Goal: Task Accomplishment & Management: Manage account settings

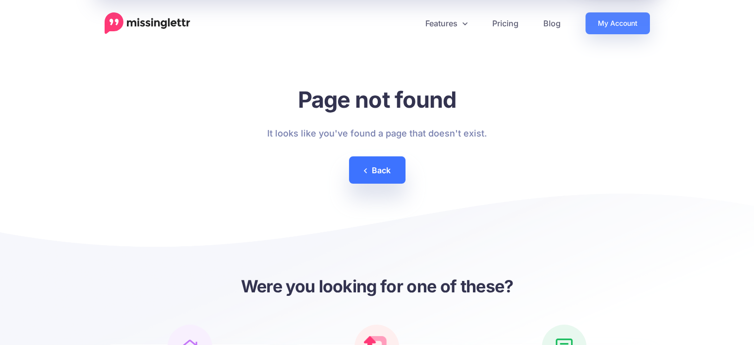
click at [382, 167] on link "Back" at bounding box center [377, 169] width 57 height 27
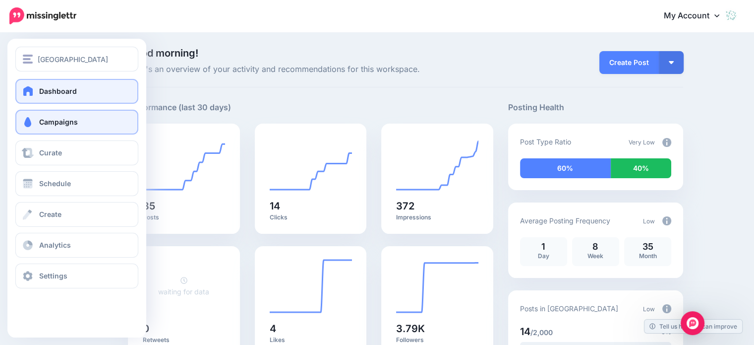
click at [76, 118] on span "Campaigns" at bounding box center [58, 121] width 39 height 8
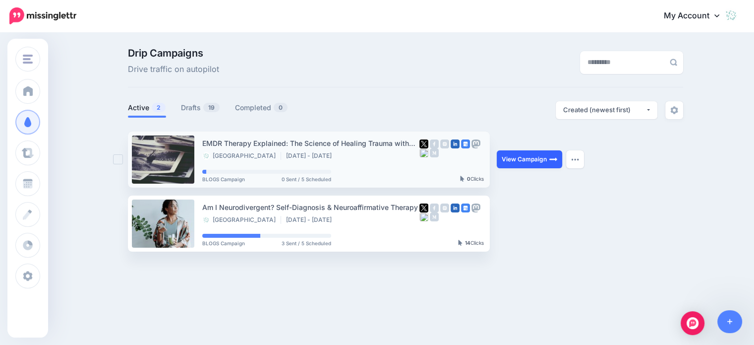
click at [533, 163] on link "View Campaign" at bounding box center [529, 159] width 65 height 18
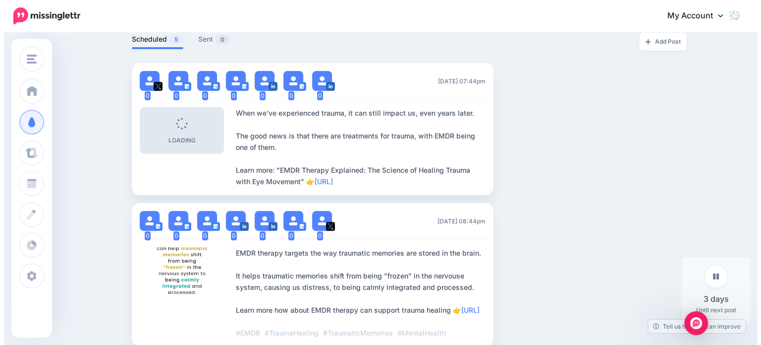
scroll to position [261, 0]
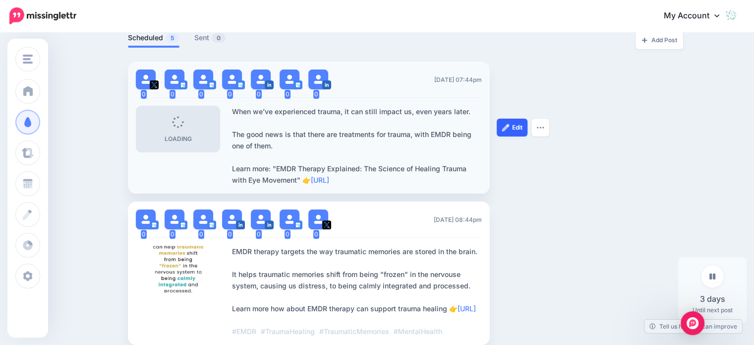
click at [517, 125] on link "Edit" at bounding box center [512, 127] width 31 height 18
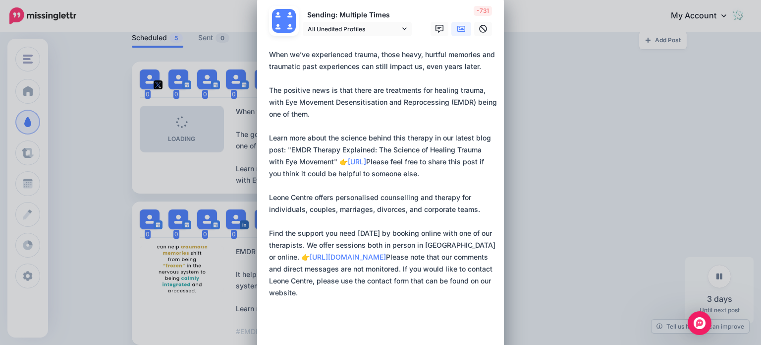
scroll to position [0, 0]
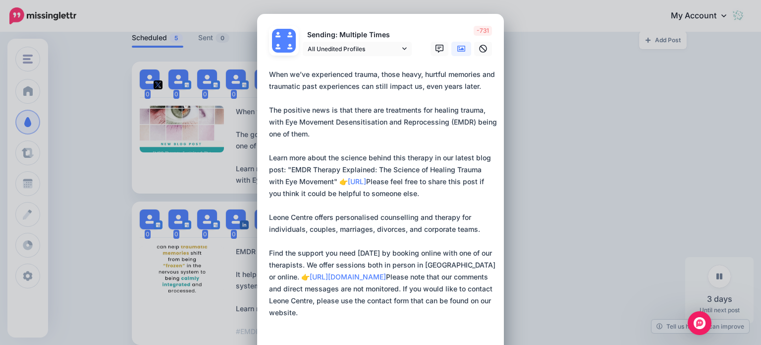
click at [543, 118] on div "Edit Post Loading Sending: Multiple Times" at bounding box center [380, 172] width 761 height 345
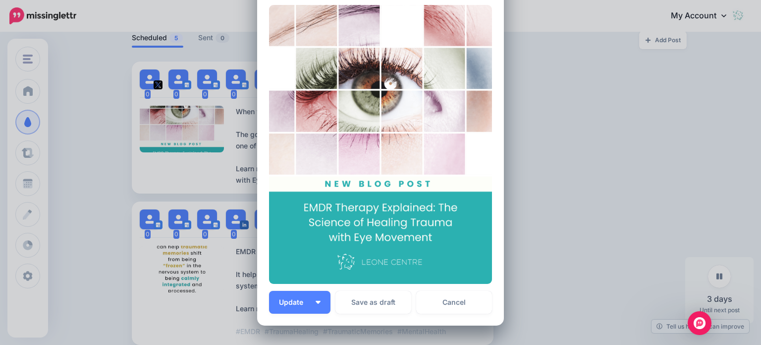
scroll to position [462, 0]
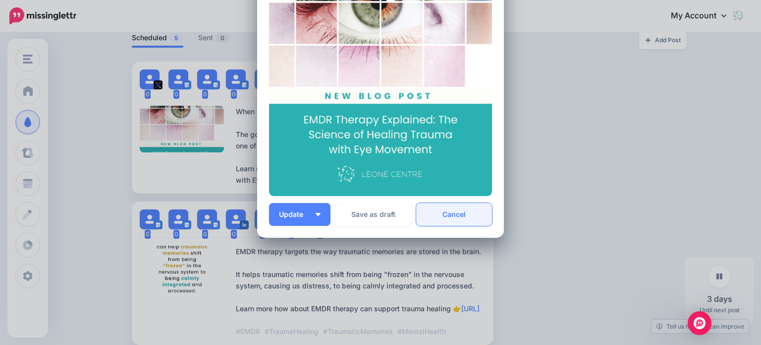
click at [448, 208] on link "Cancel" at bounding box center [454, 214] width 76 height 23
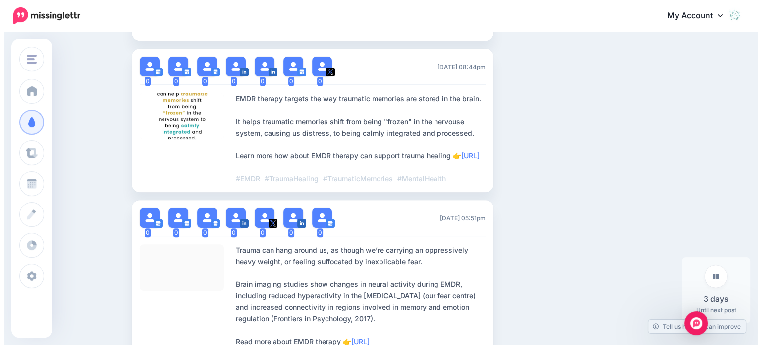
scroll to position [415, 0]
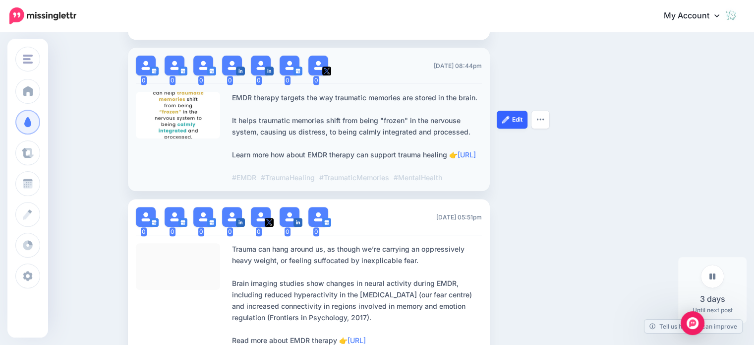
click at [510, 123] on img at bounding box center [506, 119] width 8 height 8
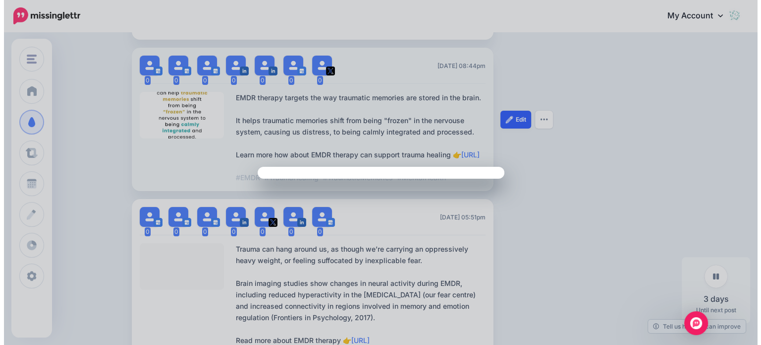
scroll to position [0, 0]
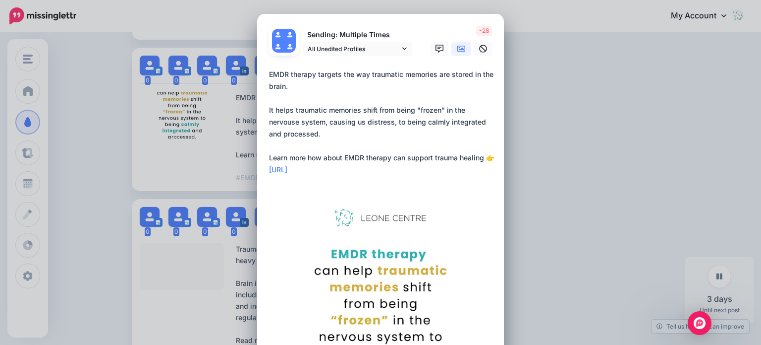
click at [294, 120] on textarea "**********" at bounding box center [383, 121] width 228 height 107
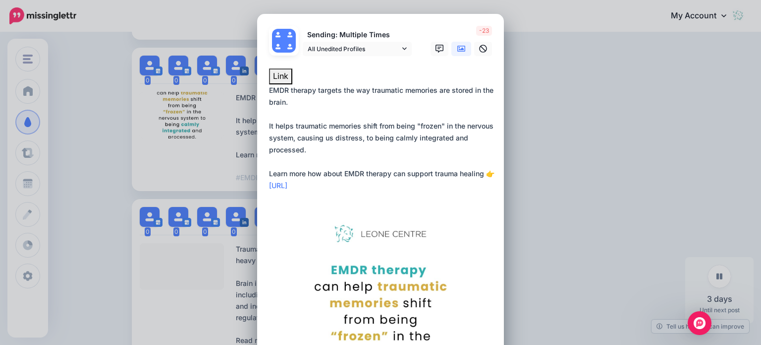
type textarea "**********"
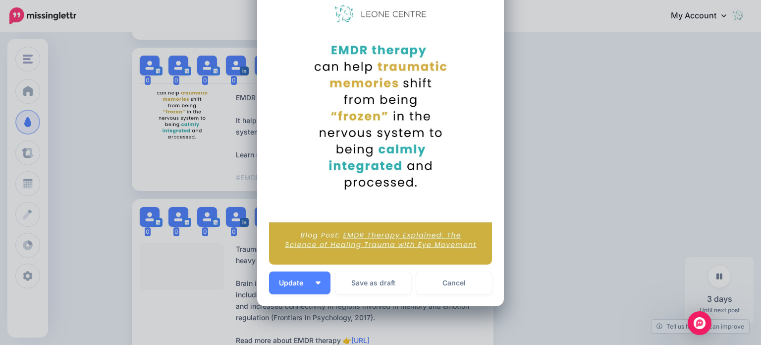
scroll to position [222, 0]
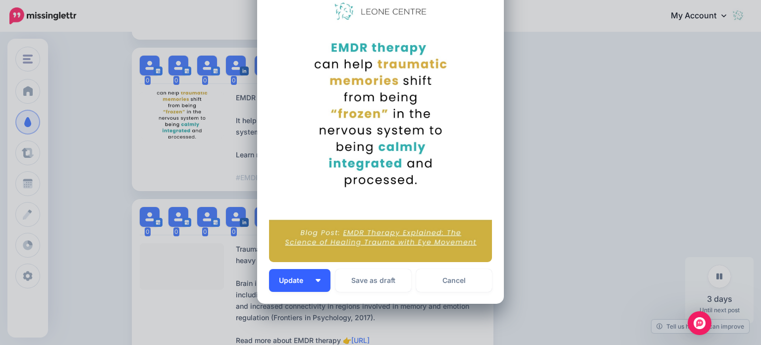
click at [319, 278] on button "Update" at bounding box center [299, 280] width 61 height 23
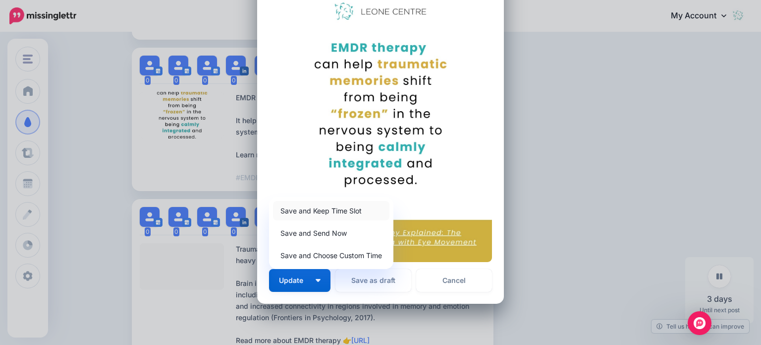
click at [335, 206] on link "Save and Keep Time Slot" at bounding box center [331, 210] width 116 height 19
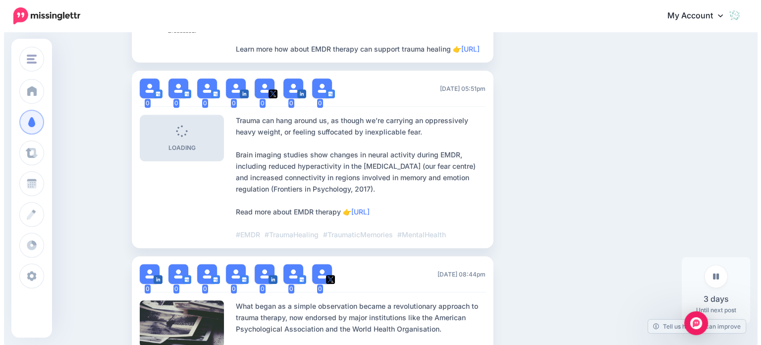
scroll to position [529, 0]
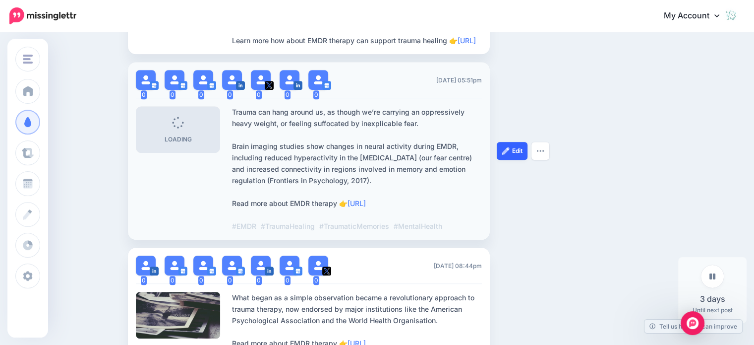
click at [508, 160] on link "Edit" at bounding box center [512, 151] width 31 height 18
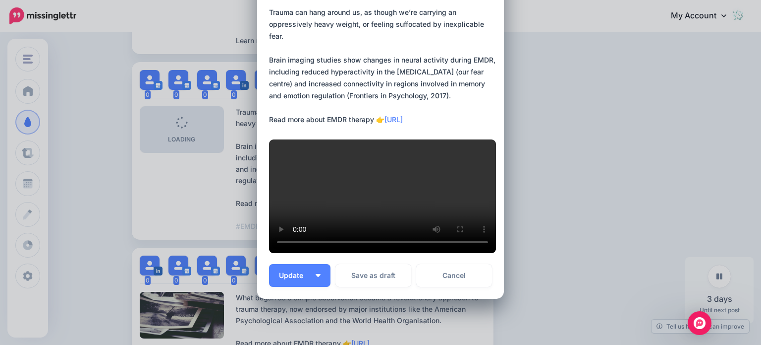
scroll to position [63, 0]
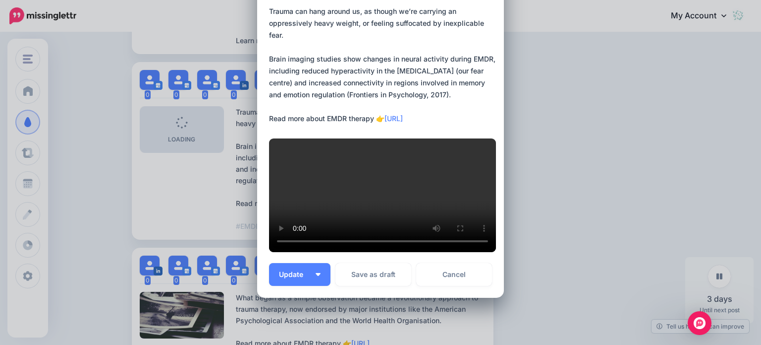
click at [401, 196] on video at bounding box center [382, 195] width 227 height 114
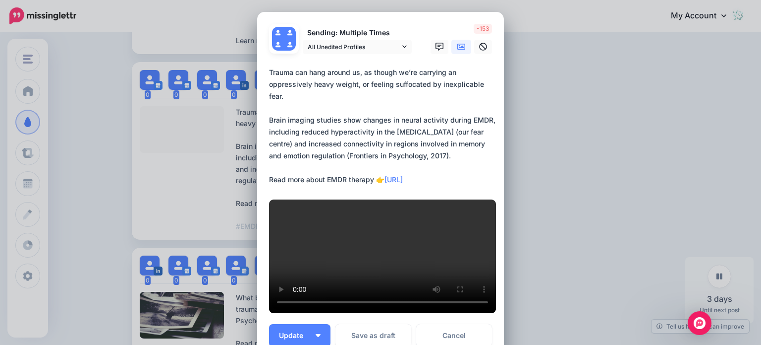
scroll to position [0, 0]
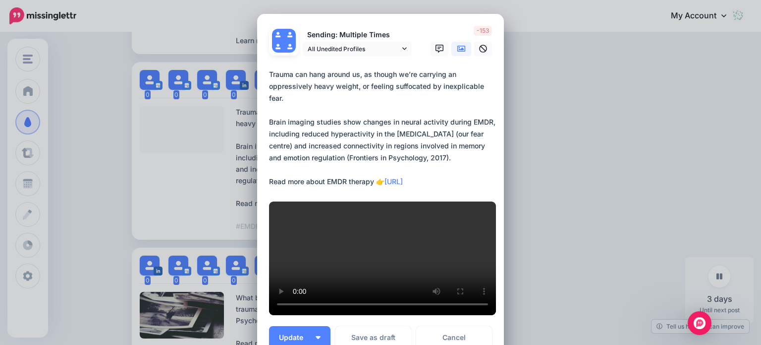
click at [585, 121] on div "Edit Post Loading Sending: Multiple Times" at bounding box center [380, 172] width 761 height 345
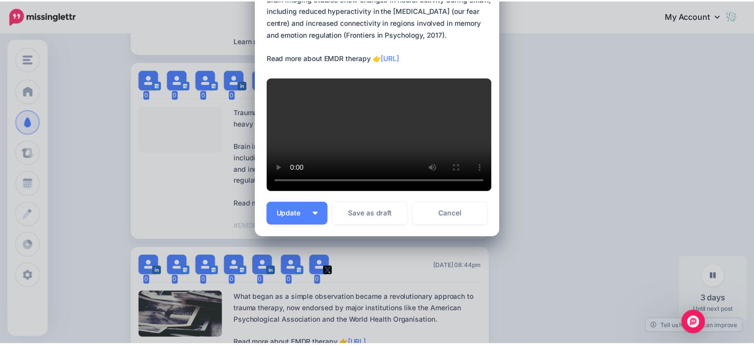
scroll to position [198, 0]
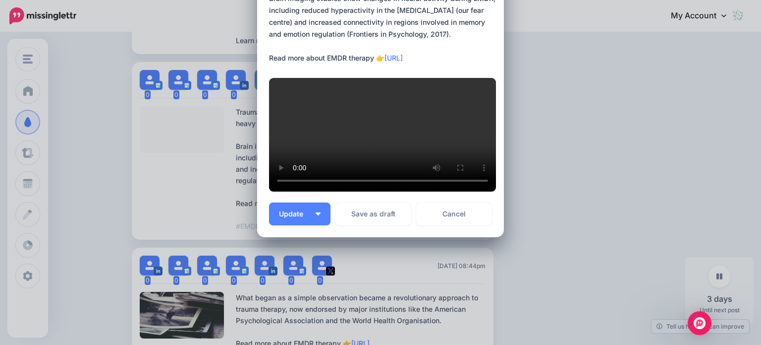
click at [463, 225] on link "Cancel" at bounding box center [454, 213] width 76 height 23
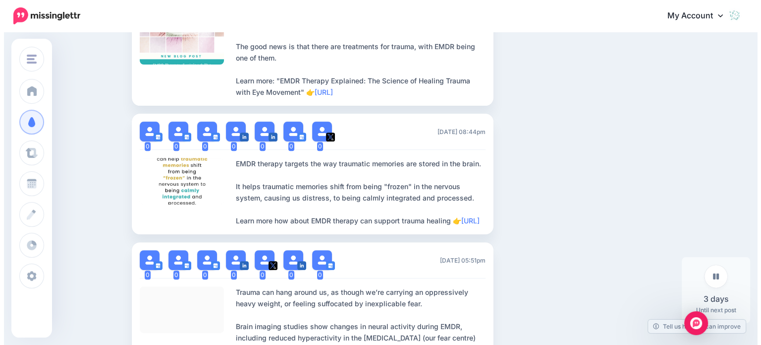
scroll to position [351, 0]
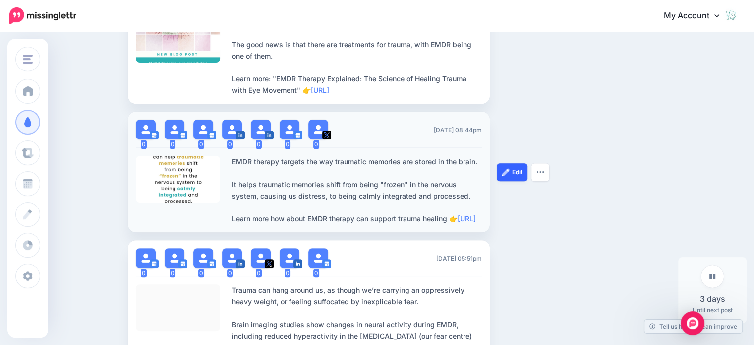
click at [508, 181] on link "Edit" at bounding box center [512, 172] width 31 height 18
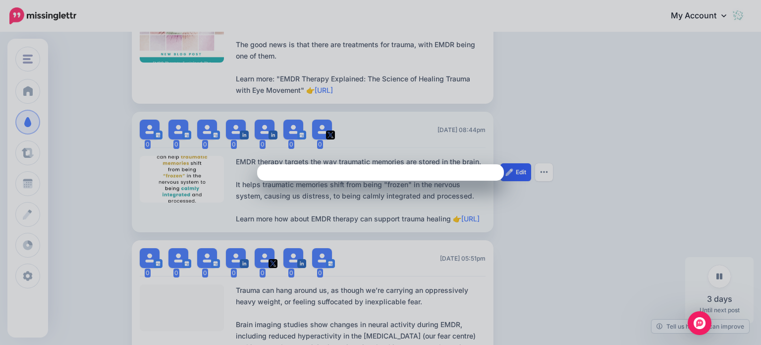
scroll to position [0, 0]
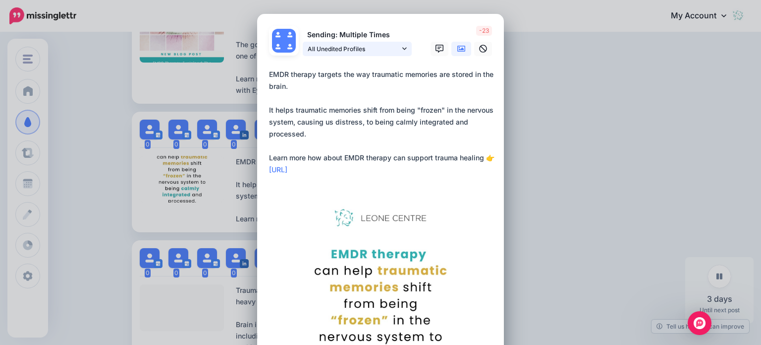
click at [391, 49] on span "All Unedited Profiles" at bounding box center [354, 49] width 92 height 10
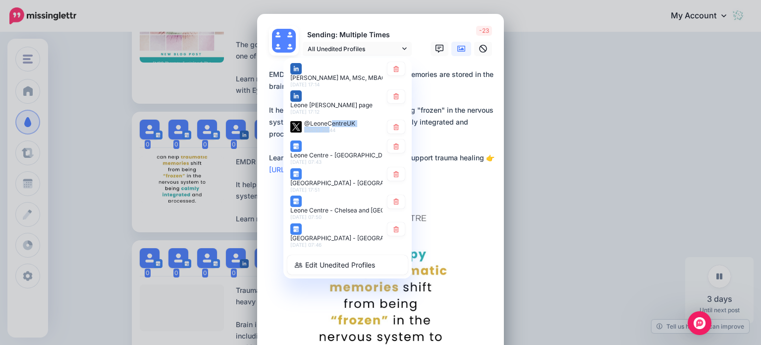
click at [326, 126] on div "@LeoneCentreUK 25th Sep 20:44" at bounding box center [329, 126] width 51 height 12
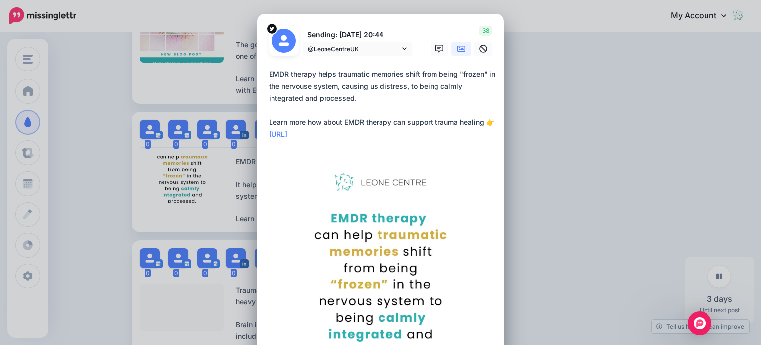
click at [309, 84] on textarea "**********" at bounding box center [383, 103] width 228 height 71
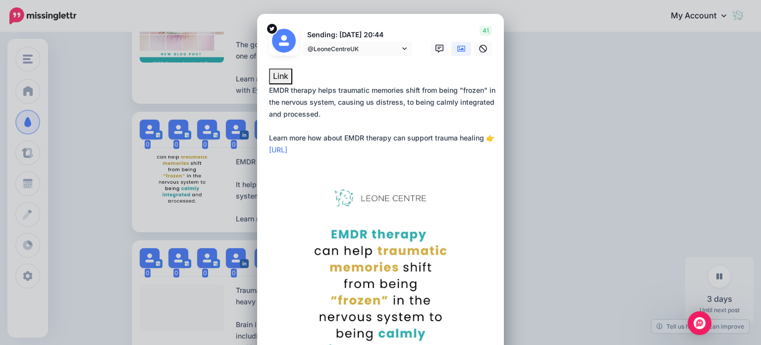
type textarea "**********"
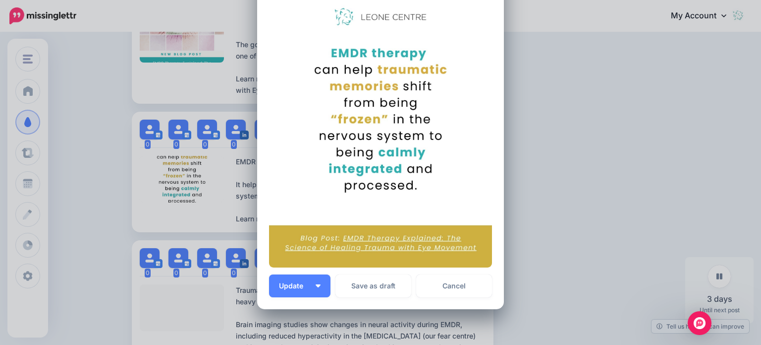
scroll to position [182, 0]
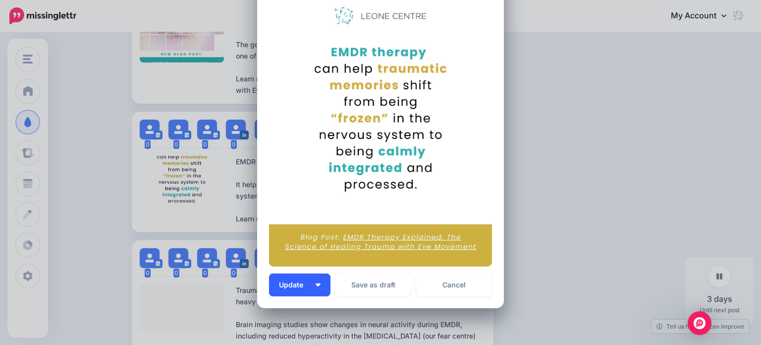
click at [316, 290] on button "Update" at bounding box center [299, 284] width 61 height 23
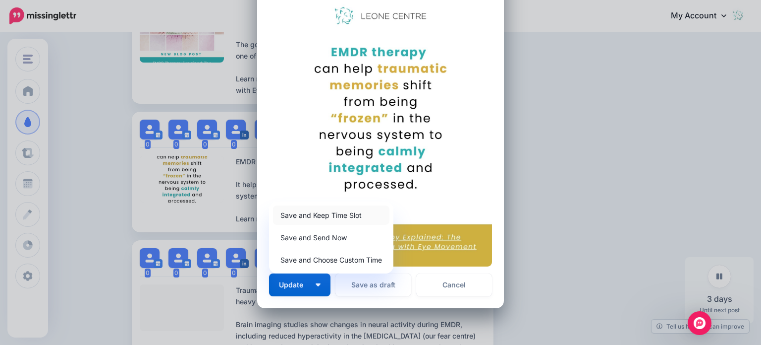
click at [336, 213] on link "Save and Keep Time Slot" at bounding box center [331, 214] width 116 height 19
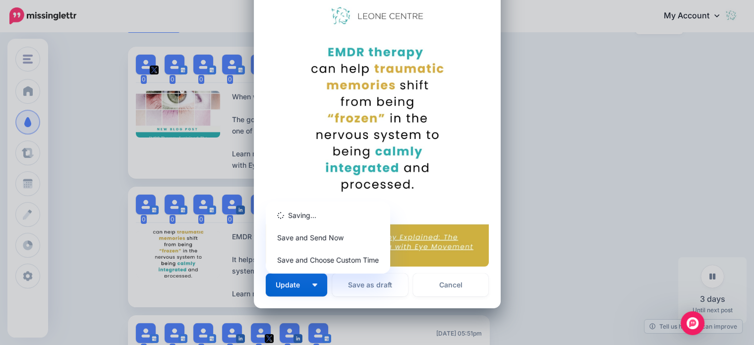
scroll to position [0, 0]
